Goal: Task Accomplishment & Management: Manage account settings

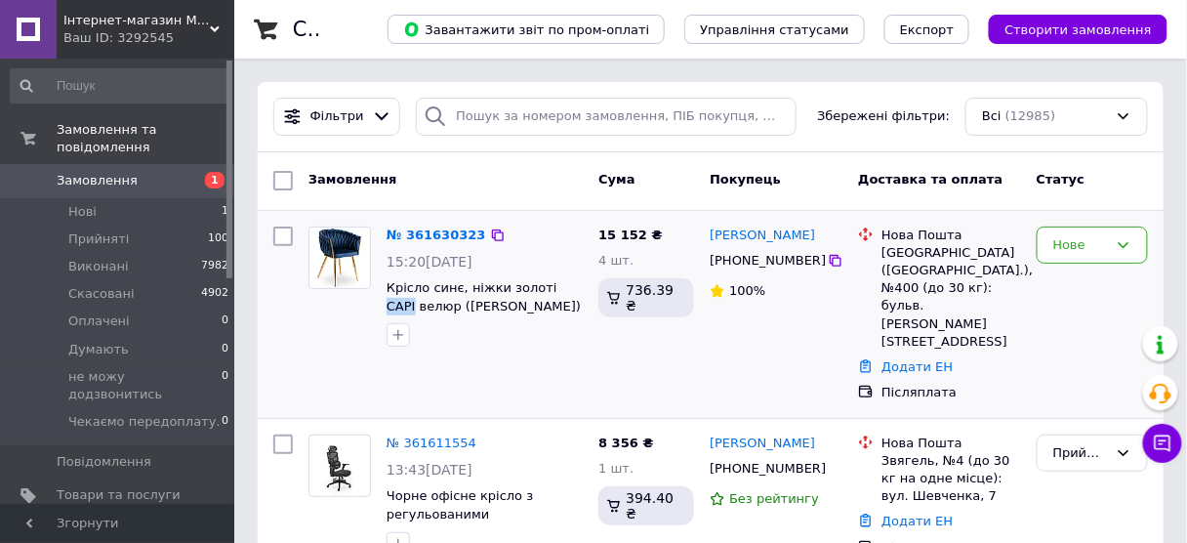
copy span "CAPI"
drag, startPoint x: 536, startPoint y: 273, endPoint x: 797, endPoint y: 278, distance: 260.7
click at [565, 282] on div "№ 361630323 15:20[DATE] Крісло синє, ніжки золоті CAPI велюр (MEBEL ELIT) ME.CA…" at bounding box center [485, 287] width 212 height 137
click at [1091, 235] on div "Нове" at bounding box center [1080, 245] width 55 height 20
click at [1066, 282] on li "Прийнято" at bounding box center [1092, 285] width 109 height 36
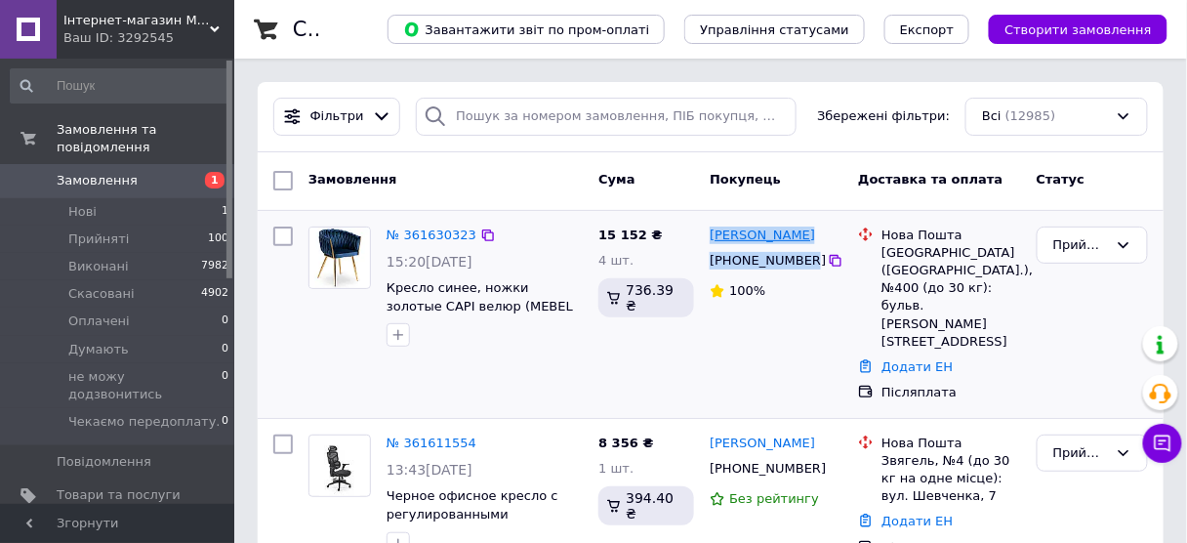
copy div "Арсений Черных +380664290156"
drag, startPoint x: 798, startPoint y: 260, endPoint x: 711, endPoint y: 229, distance: 92.0
click at [711, 229] on div "Арсений Черных +380664290156 100%" at bounding box center [776, 314] width 148 height 191
copy div "Арсений Черных +380664290156"
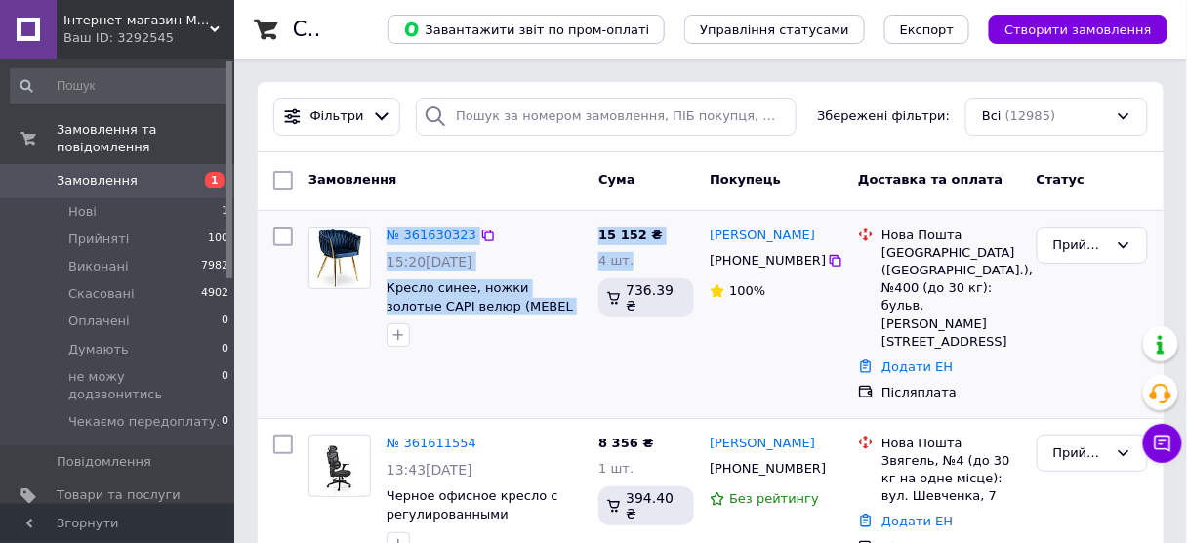
copy div "№ 361630323 15:20, 12.09.2025 Кресло синее, ножки золотые CAPI велюр (MEBEL ELI…"
drag, startPoint x: 375, startPoint y: 213, endPoint x: 609, endPoint y: 428, distance: 317.8
click at [630, 272] on div "№ 361630323 15:20, 12.09.2025 Кресло синее, ножки золотые CAPI велюр (MEBEL ELI…" at bounding box center [711, 314] width 906 height 207
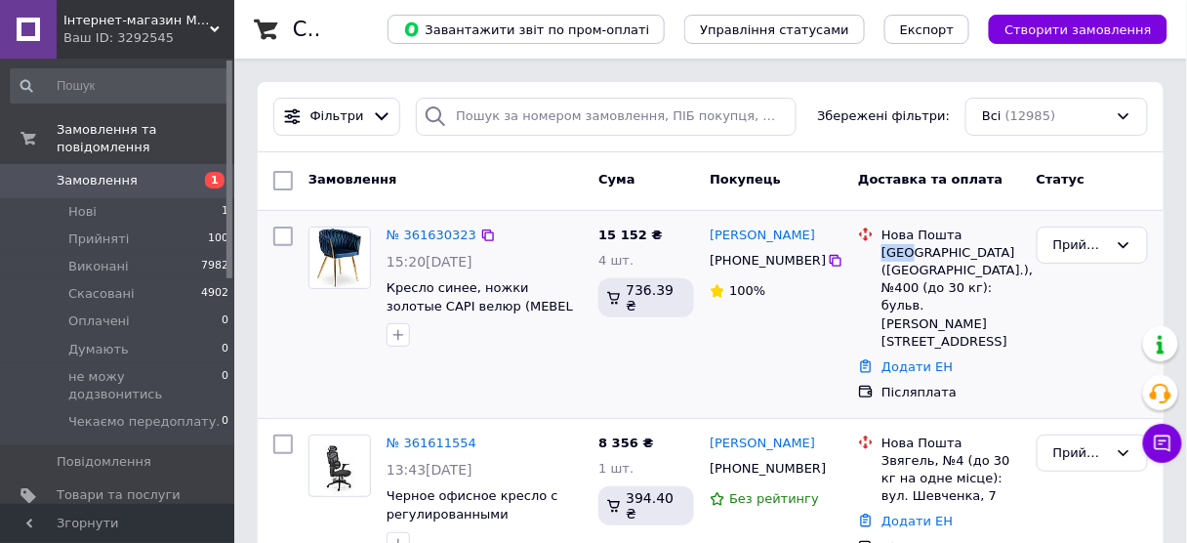
copy div "Киев"
drag, startPoint x: 910, startPoint y: 253, endPoint x: 880, endPoint y: 250, distance: 30.4
click at [880, 250] on div "Нова Пошта Киев (Киевская обл.), №400 (до 30 кг): бульв. Леси Украинки, 10" at bounding box center [951, 288] width 146 height 124
copy link "[PERSON_NAME]"
drag, startPoint x: 709, startPoint y: 225, endPoint x: 760, endPoint y: 231, distance: 52.2
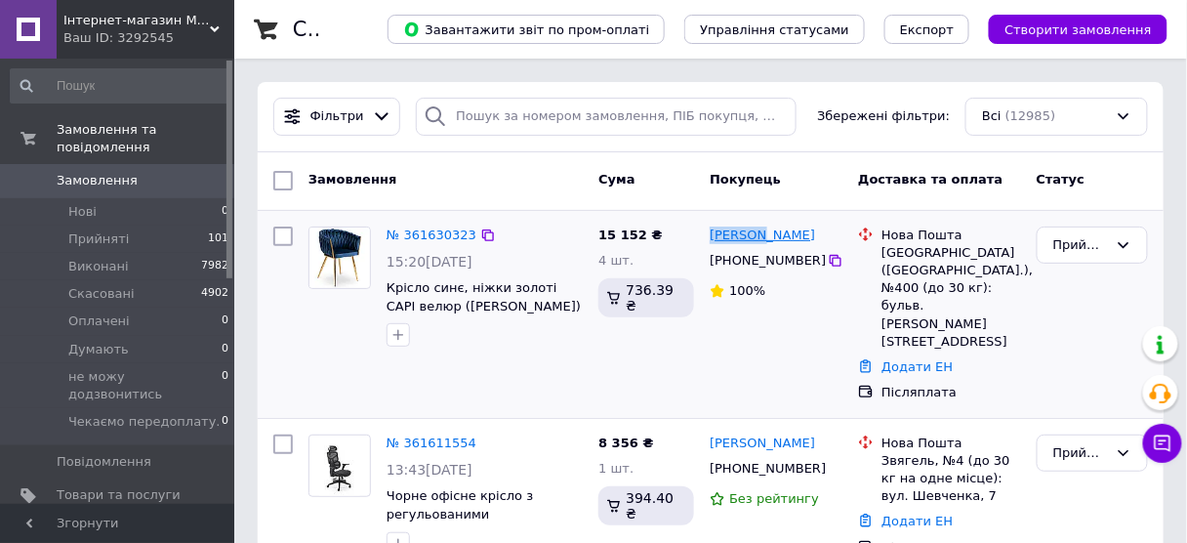
click at [760, 231] on div "[PERSON_NAME]" at bounding box center [762, 236] width 109 height 22
